Goal: Information Seeking & Learning: Learn about a topic

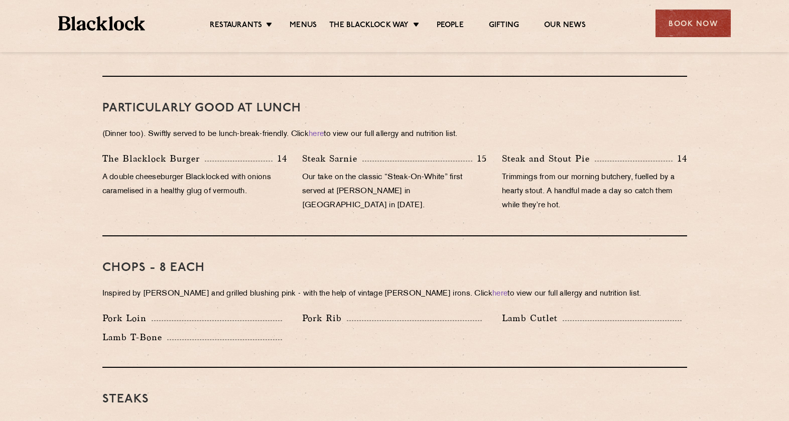
scroll to position [663, 0]
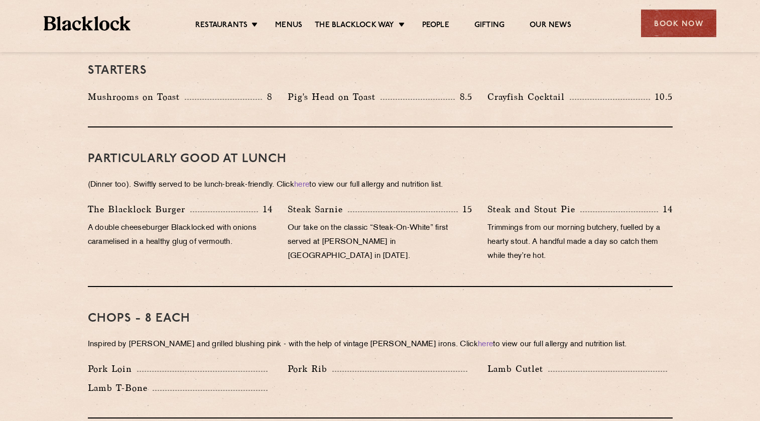
scroll to position [569, 0]
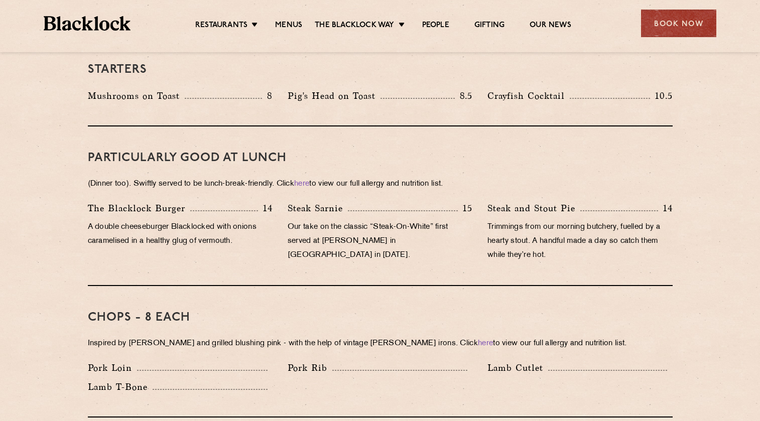
drag, startPoint x: 102, startPoint y: 211, endPoint x: 249, endPoint y: 226, distance: 147.4
click at [250, 223] on p "A double cheeseburger Blacklocked with onions caramelised in a healthy glug of …" at bounding box center [180, 234] width 185 height 28
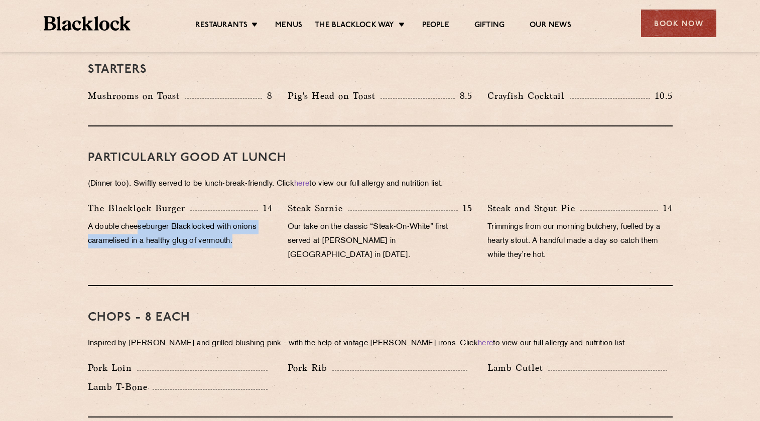
drag, startPoint x: 243, startPoint y: 242, endPoint x: 137, endPoint y: 213, distance: 109.8
click at [137, 213] on div "The Blacklock Burger 14 A double cheeseburger Blacklocked with onions caramelis…" at bounding box center [180, 234] width 200 height 66
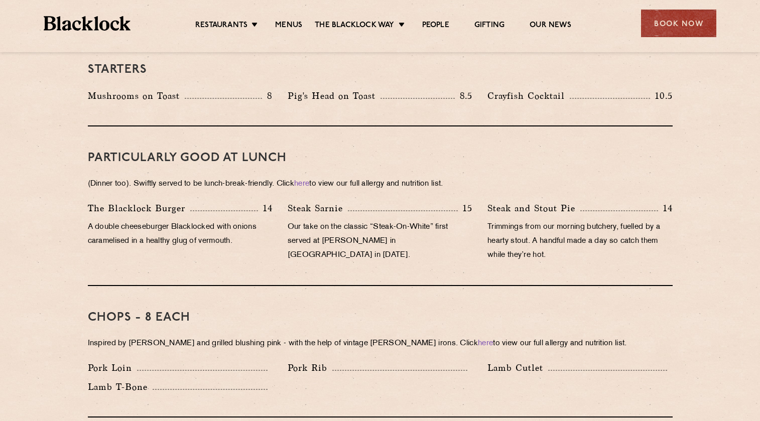
click at [139, 220] on p "A double cheeseburger Blacklocked with onions caramelised in a healthy glug of …" at bounding box center [180, 234] width 185 height 28
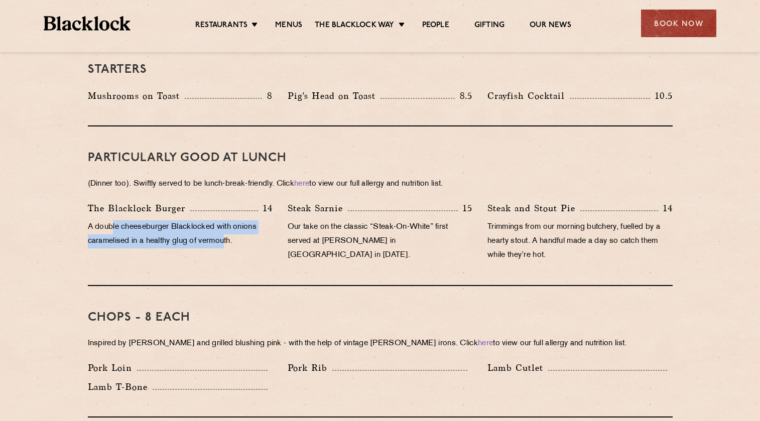
drag, startPoint x: 112, startPoint y: 215, endPoint x: 232, endPoint y: 226, distance: 120.0
click at [227, 226] on p "A double cheeseburger Blacklocked with onions caramelised in a healthy glug of …" at bounding box center [180, 234] width 185 height 28
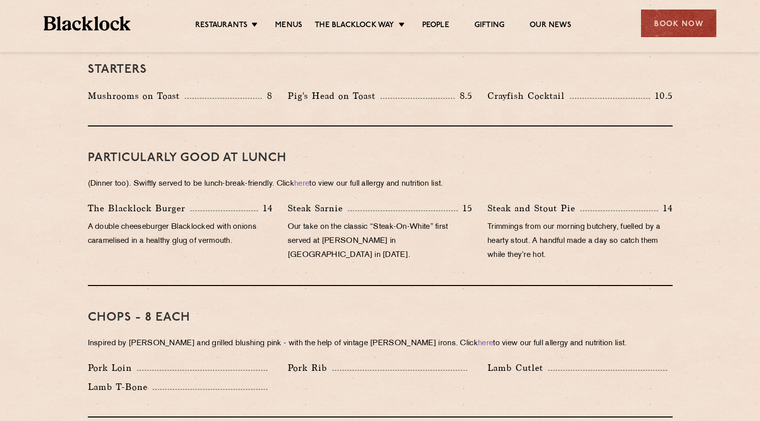
click at [232, 226] on p "A double cheeseburger Blacklocked with onions caramelised in a healthy glug of …" at bounding box center [180, 234] width 185 height 28
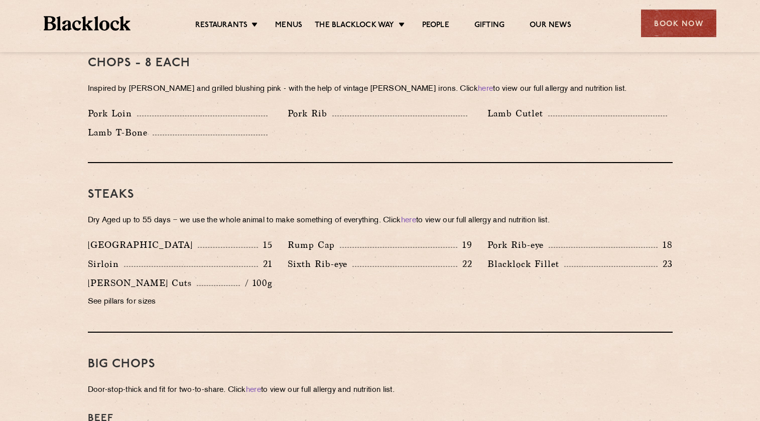
scroll to position [831, 0]
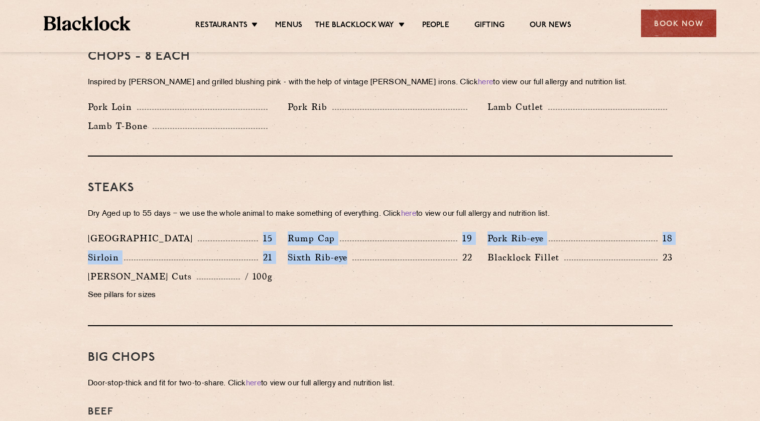
drag, startPoint x: 366, startPoint y: 282, endPoint x: 143, endPoint y: 222, distance: 230.4
click at [145, 232] on div "Denver 15 Rump Cap 19 Pork Rib-eye 18 Sirloin 21 Sixth Rib-eye 22 [PERSON_NAME]…" at bounding box center [380, 270] width 600 height 76
click at [235, 251] on div "Sirloin 21" at bounding box center [180, 258] width 185 height 14
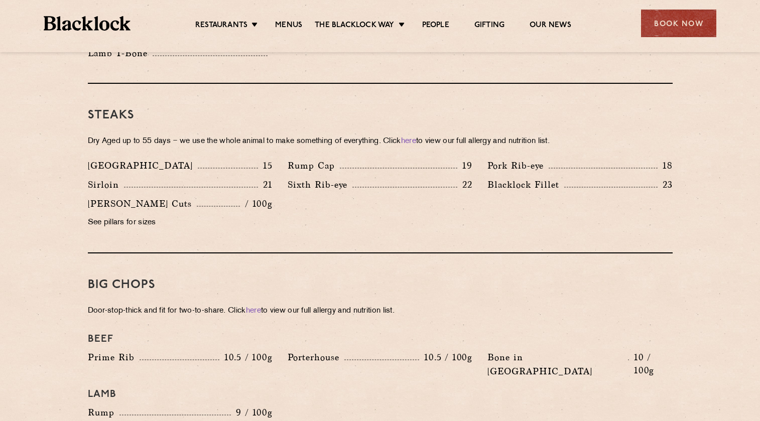
scroll to position [948, 0]
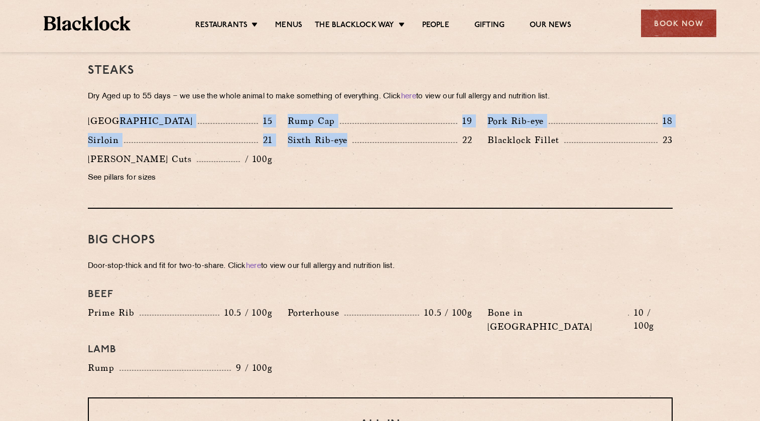
drag, startPoint x: 118, startPoint y: 113, endPoint x: 374, endPoint y: 152, distance: 259.4
click at [373, 150] on div "Denver 15 Rump Cap 19 Pork Rib-eye 18 Sirloin 21 Sixth Rib-eye 22 [PERSON_NAME]…" at bounding box center [380, 152] width 600 height 76
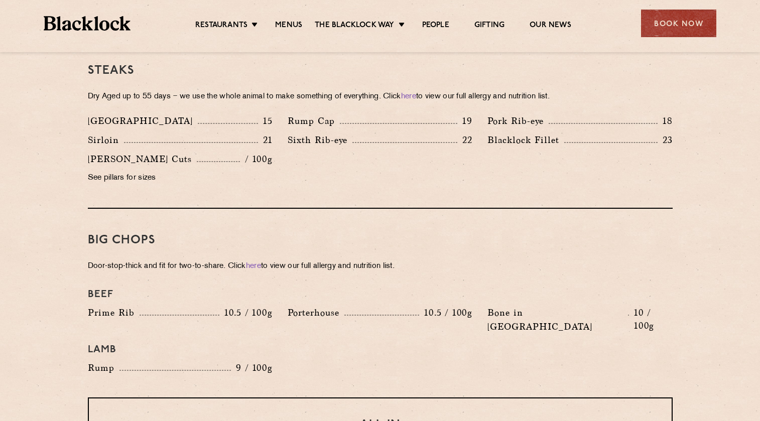
click at [378, 153] on div "Denver 15 Rump Cap 19 Pork Rib-eye 18 Sirloin 21 Sixth Rib-eye 22 [PERSON_NAME]…" at bounding box center [380, 152] width 600 height 76
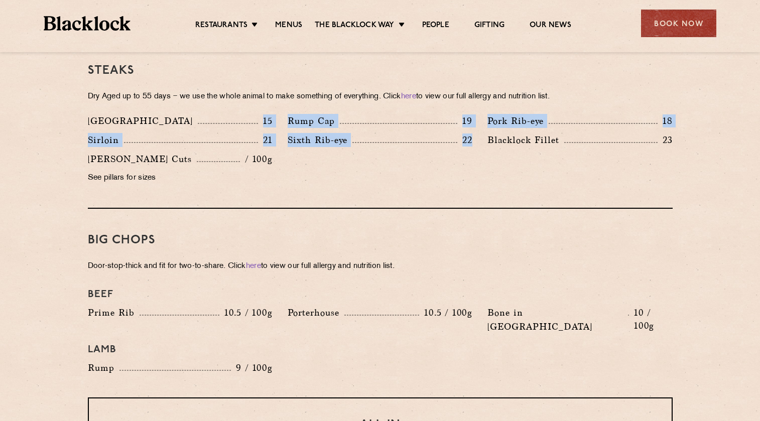
drag, startPoint x: 399, startPoint y: 138, endPoint x: 205, endPoint y: 114, distance: 195.3
click at [166, 114] on div "Denver 15 Rump Cap 19 Pork Rib-eye 18 Sirloin 21 Sixth Rib-eye 22 [PERSON_NAME]…" at bounding box center [380, 152] width 600 height 76
click at [352, 136] on div "Sixth Rib-eye 22" at bounding box center [380, 142] width 200 height 19
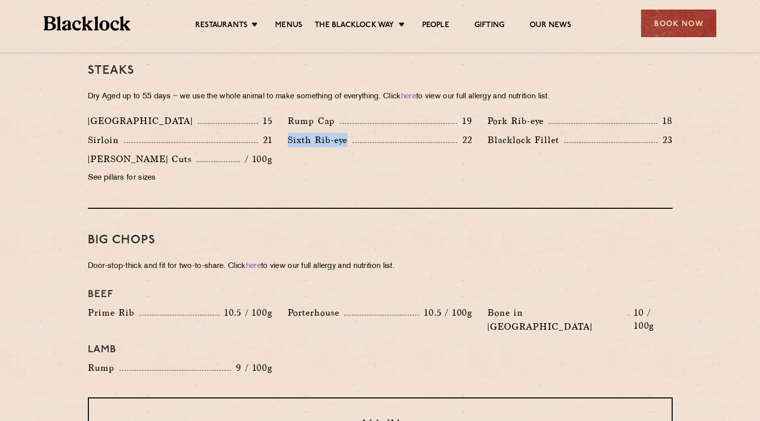
drag, startPoint x: 361, startPoint y: 126, endPoint x: 289, endPoint y: 126, distance: 72.3
click at [289, 133] on div "Sixth Rib-eye 22" at bounding box center [380, 140] width 185 height 14
click at [322, 135] on div "Sixth Rib-eye 22" at bounding box center [380, 142] width 200 height 19
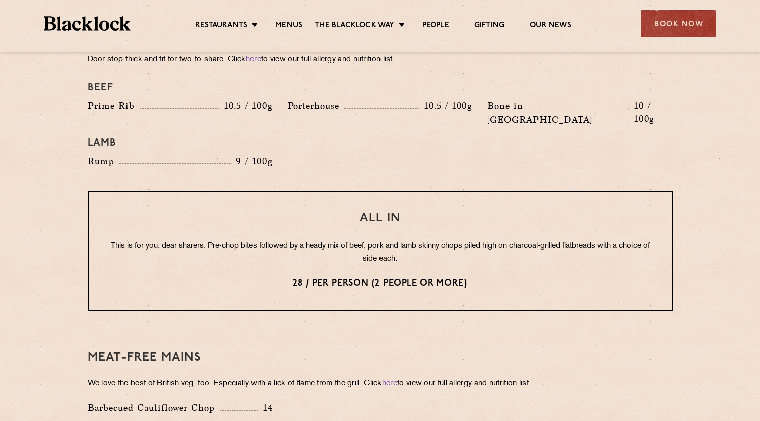
scroll to position [1211, 0]
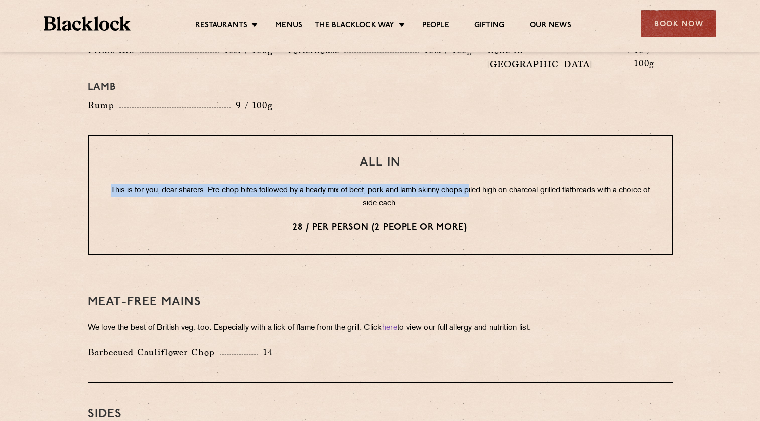
drag, startPoint x: 249, startPoint y: 155, endPoint x: 486, endPoint y: 169, distance: 237.5
click at [486, 169] on div "All In This is for you, dear sharers. Pre-chop bites followed by a heady mix of…" at bounding box center [380, 195] width 585 height 121
drag, startPoint x: 487, startPoint y: 171, endPoint x: 517, endPoint y: 179, distance: 30.7
click at [487, 184] on p "This is for you, dear sharers. Pre-chop bites followed by a heady mix of beef, …" at bounding box center [380, 197] width 543 height 26
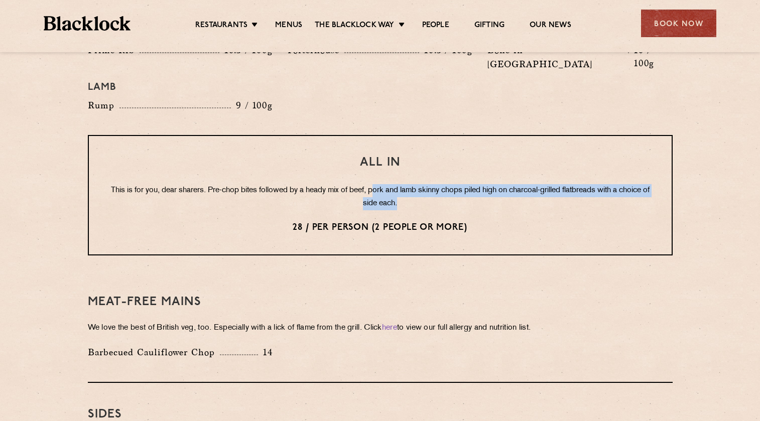
drag, startPoint x: 522, startPoint y: 179, endPoint x: 391, endPoint y: 159, distance: 132.2
click at [391, 184] on p "This is for you, dear sharers. Pre-chop bites followed by a heady mix of beef, …" at bounding box center [380, 197] width 543 height 26
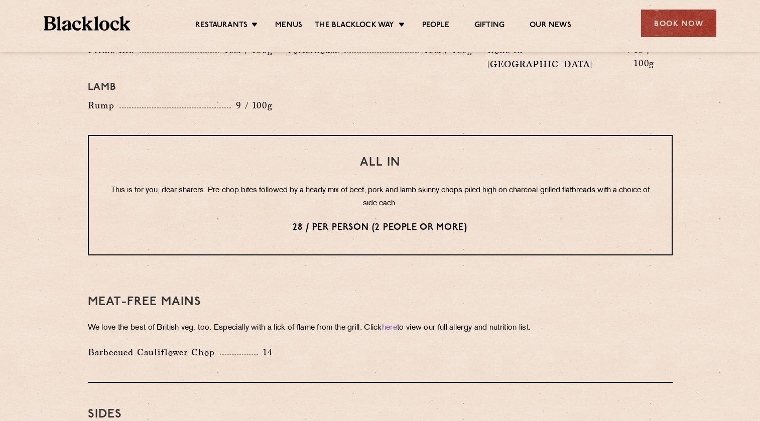
click at [391, 184] on p "This is for you, dear sharers. Pre-chop bites followed by a heady mix of beef, …" at bounding box center [380, 197] width 543 height 26
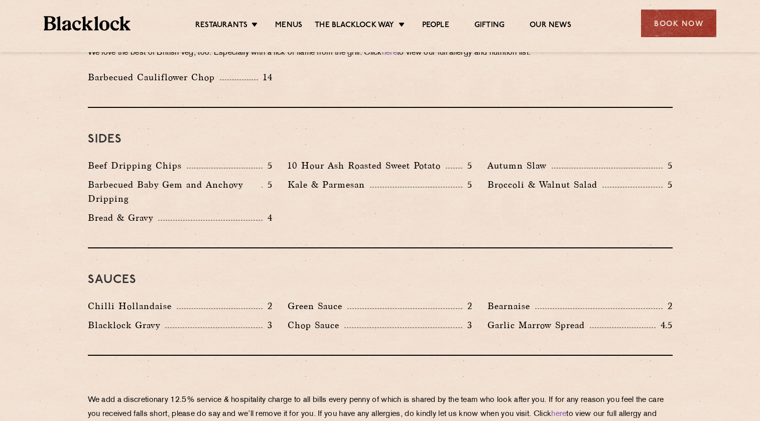
scroll to position [1408, 0]
